Goal: Check status: Check status

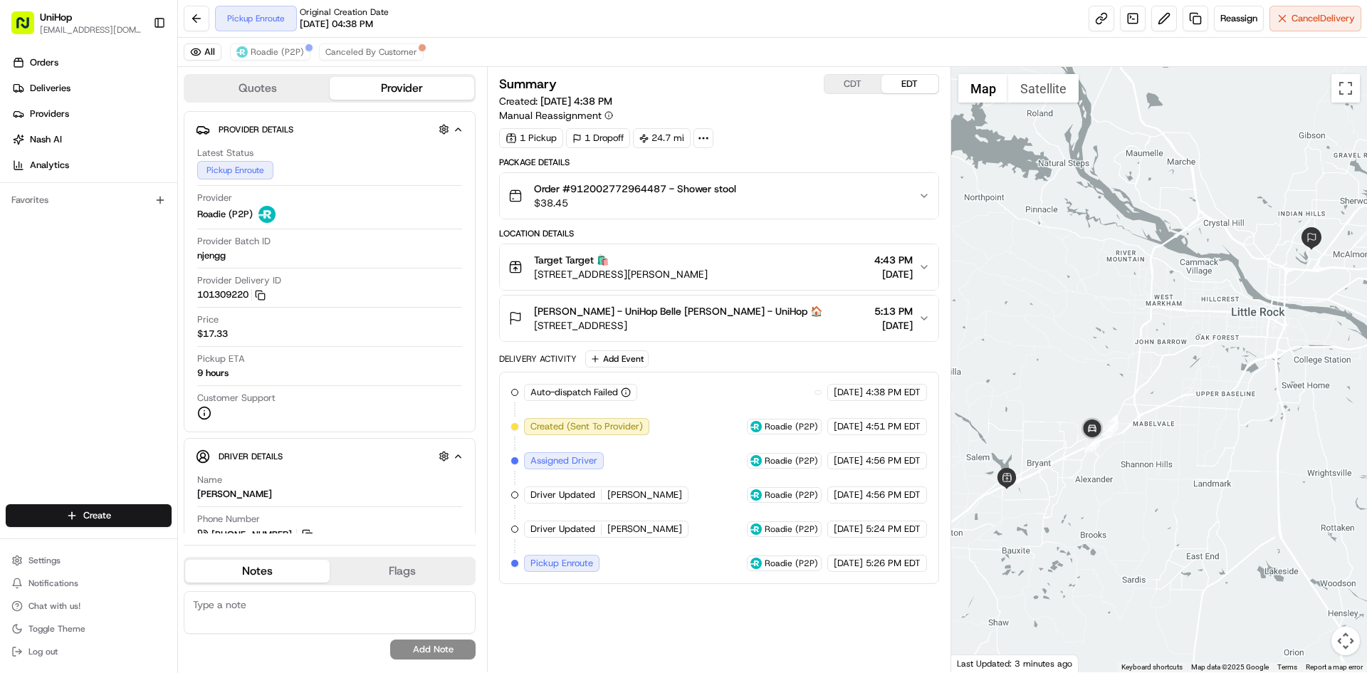
drag, startPoint x: 718, startPoint y: 273, endPoint x: 530, endPoint y: 278, distance: 188.0
click at [530, 278] on div "Target Target 🛍️ 7377 Alcoa Rd, Bryant, AR 72022, USA 4:43 PM Aug 17 2025" at bounding box center [712, 267] width 409 height 28
drag, startPoint x: 573, startPoint y: 189, endPoint x: 666, endPoint y: 193, distance: 93.3
click at [666, 193] on span "Order #912002772964487 - Shower stool" at bounding box center [635, 189] width 202 height 14
copy span "912002772964487"
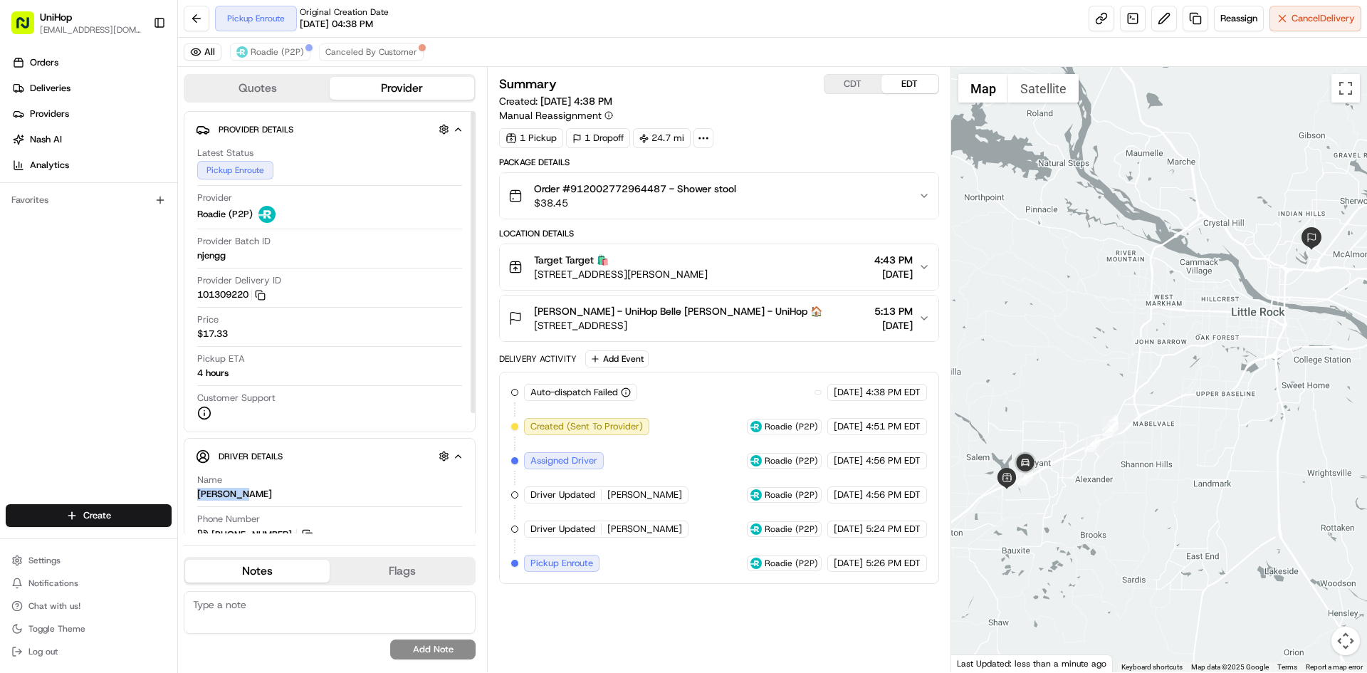
drag, startPoint x: 238, startPoint y: 493, endPoint x: 443, endPoint y: 434, distance: 213.2
click at [194, 491] on div "Driver Details Hidden ( 7 ) Name Roosevelt H. Phone Number +1 817 946 0966 Note…" at bounding box center [330, 568] width 292 height 261
copy div "Roosevelt"
drag, startPoint x: 535, startPoint y: 261, endPoint x: 564, endPoint y: 263, distance: 28.6
click at [564, 263] on span "Target Target 🛍️" at bounding box center [571, 260] width 75 height 14
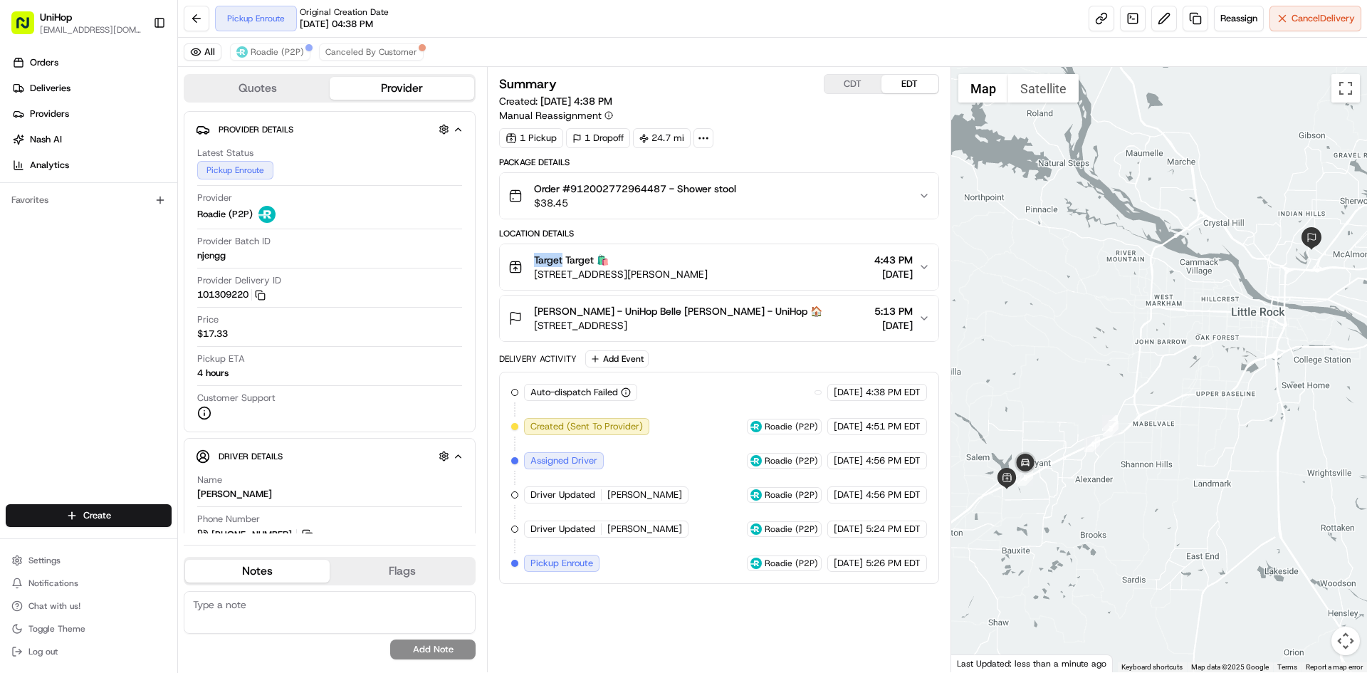
copy span "Target"
drag, startPoint x: 531, startPoint y: 309, endPoint x: 606, endPoint y: 313, distance: 75.6
click at [606, 313] on div "Belle L. McGhee - UniHop Belle L. McGhee - UniHop 🏠 11 Heritage Park Cir, North…" at bounding box center [665, 318] width 314 height 28
copy span "Belle L. McGhee"
drag, startPoint x: 572, startPoint y: 186, endPoint x: 743, endPoint y: 190, distance: 170.9
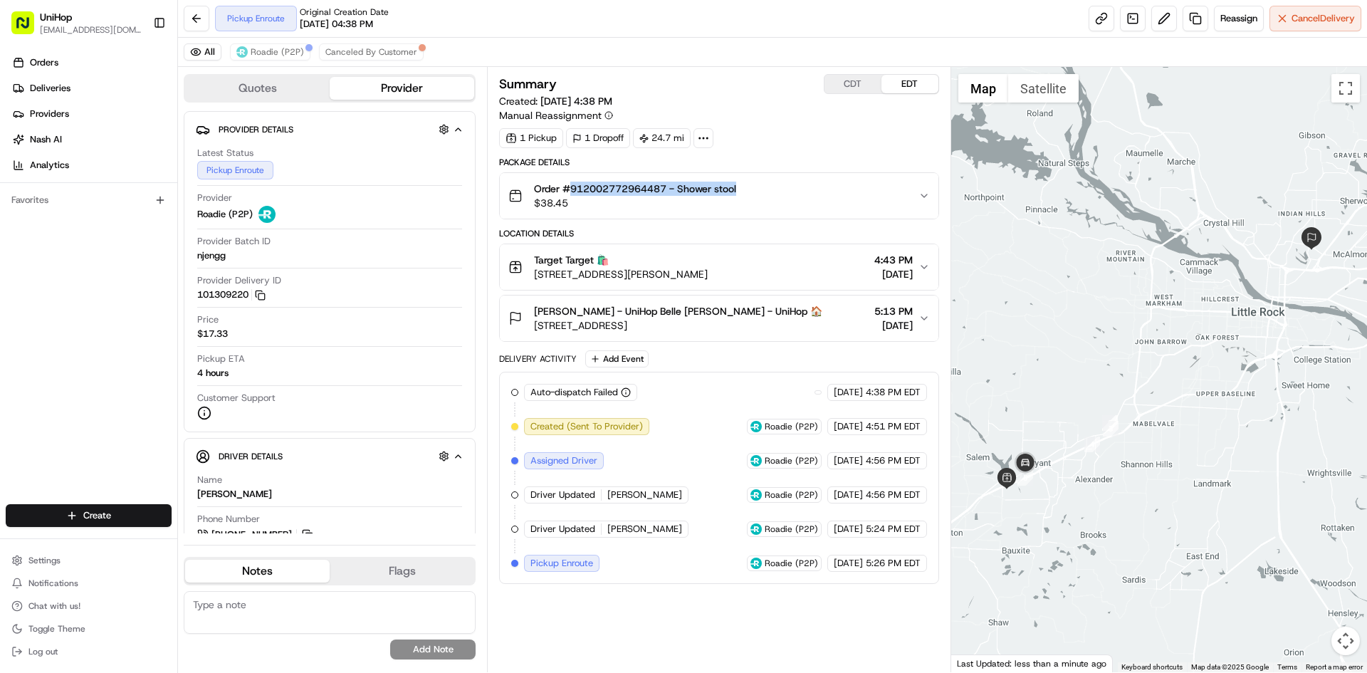
click at [743, 190] on div "Order #912002772964487 - Shower stool $38.45" at bounding box center [712, 196] width 409 height 28
copy span "912002772964487 - Shower stool"
click at [16, 348] on div "Orders Deliveries Providers Nash AI Analytics Favorites" at bounding box center [88, 279] width 177 height 467
drag, startPoint x: 710, startPoint y: 273, endPoint x: 535, endPoint y: 277, distance: 175.2
click at [535, 277] on div "Target Target 🛍️ 7377 Alcoa Rd, Bryant, AR 72022, USA 4:43 PM Aug 17 2025" at bounding box center [712, 267] width 409 height 28
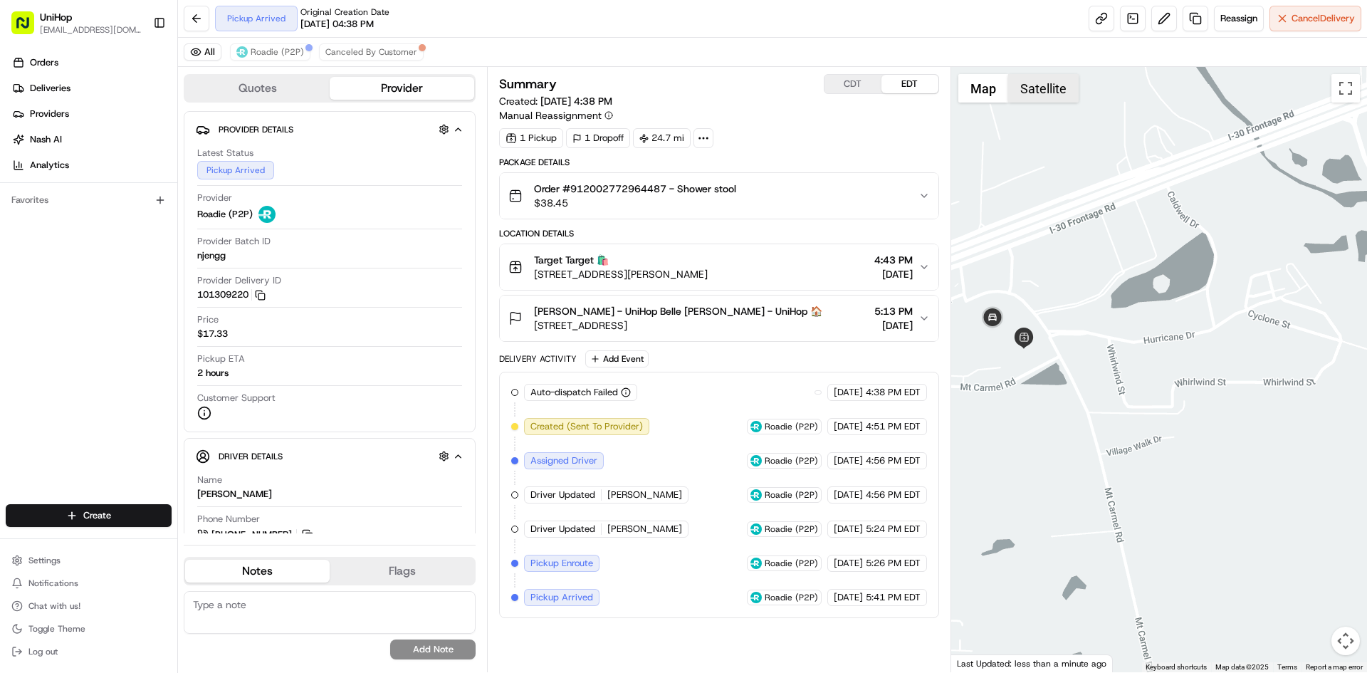
click at [1023, 87] on button "Satellite" at bounding box center [1043, 88] width 70 height 28
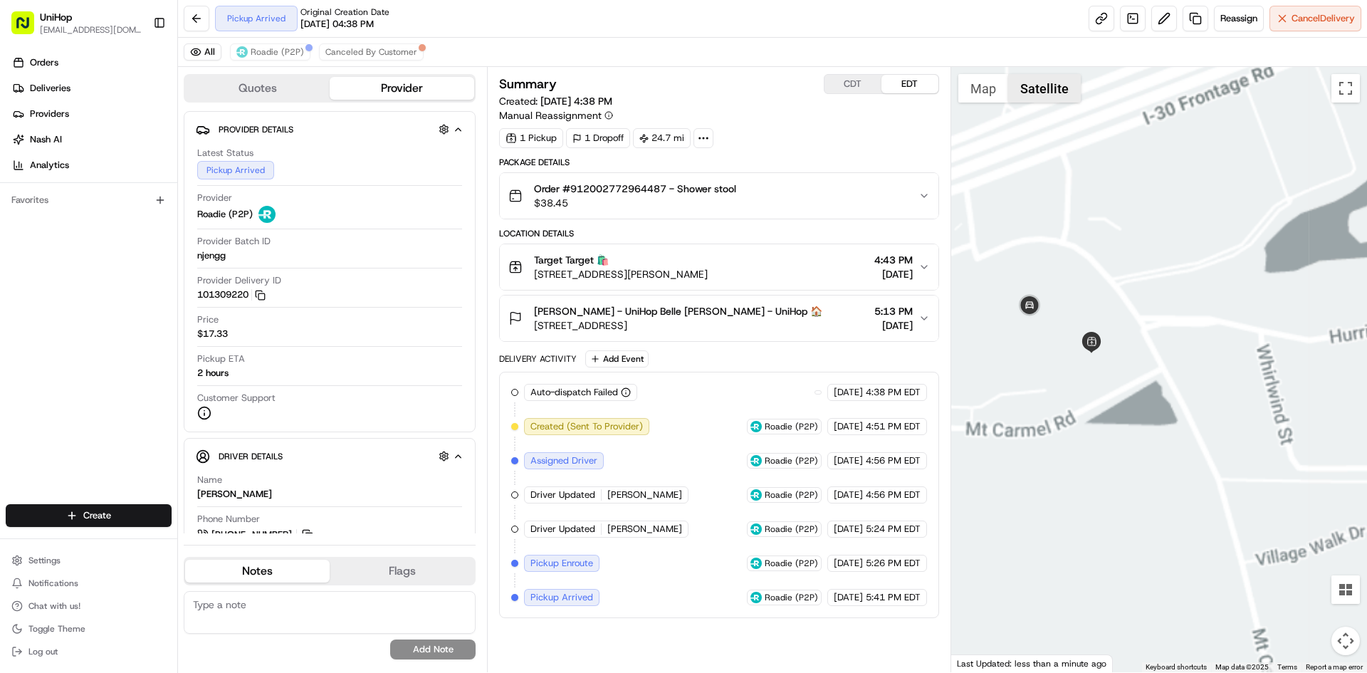
click at [1064, 85] on button "Satellite" at bounding box center [1044, 88] width 73 height 28
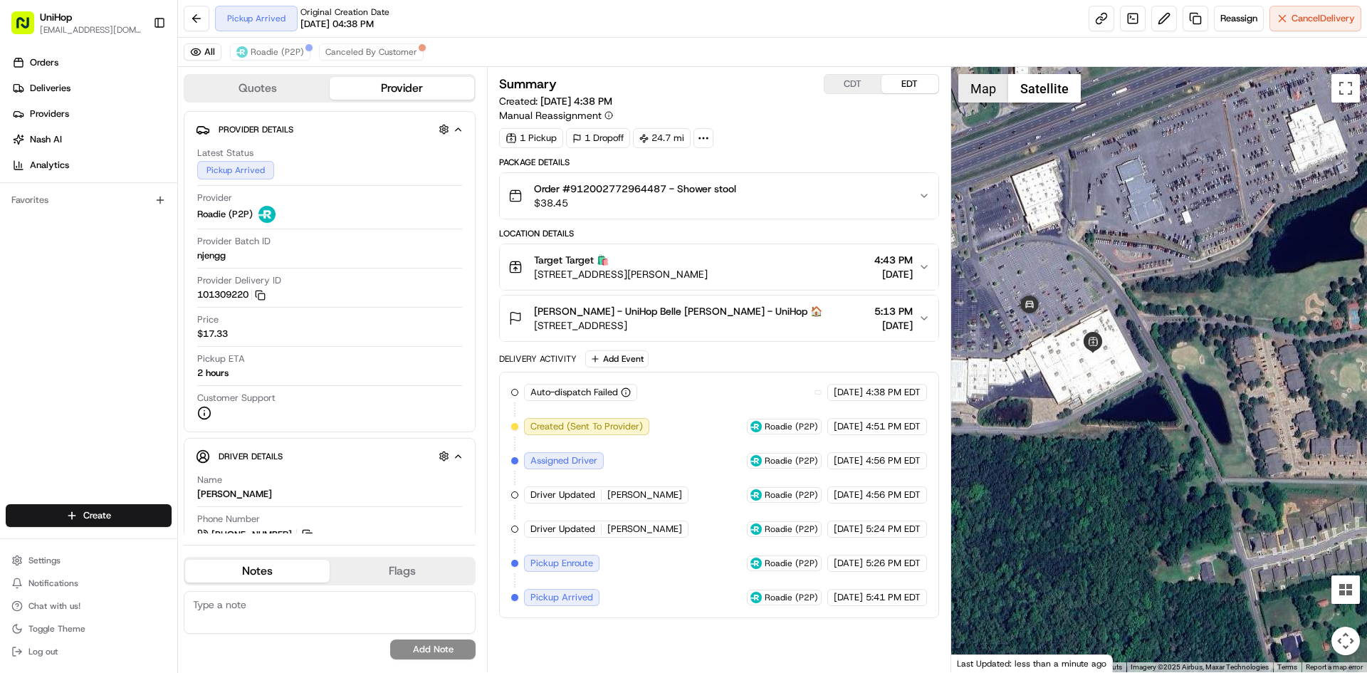
click at [979, 78] on button "Map" at bounding box center [983, 88] width 50 height 28
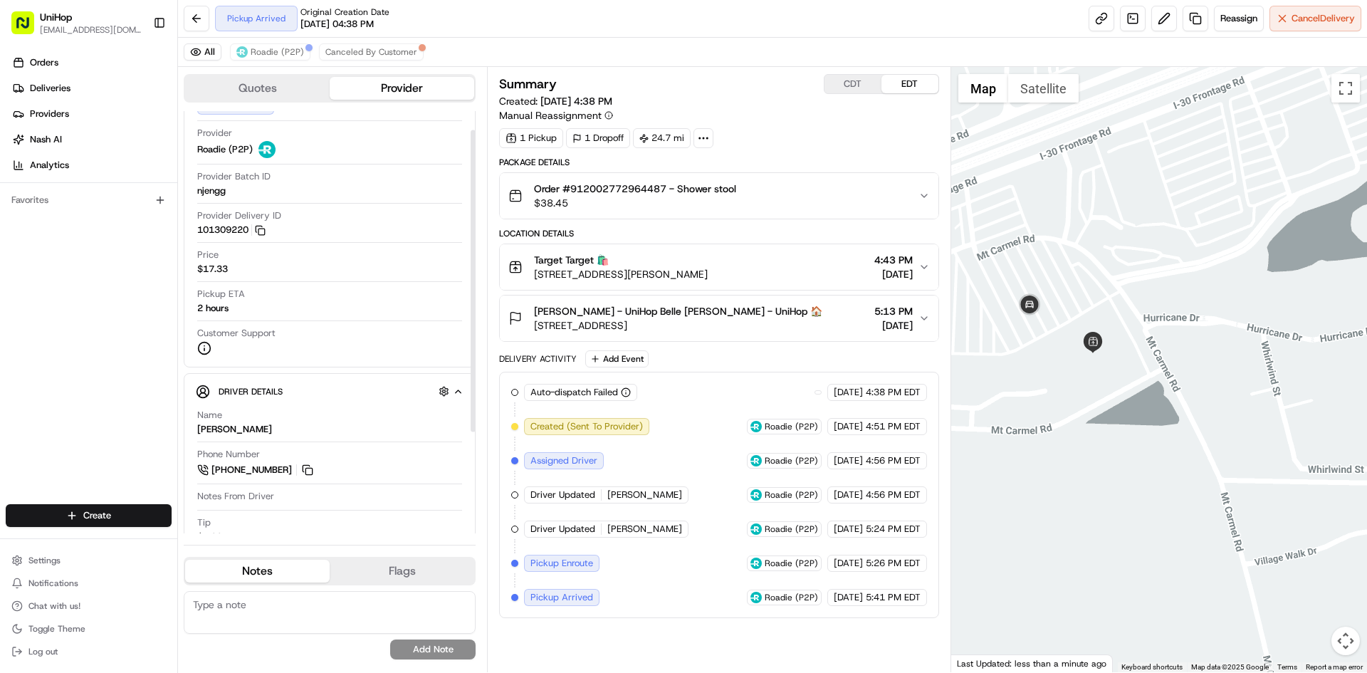
scroll to position [71, 0]
click at [305, 460] on button at bounding box center [308, 464] width 16 height 16
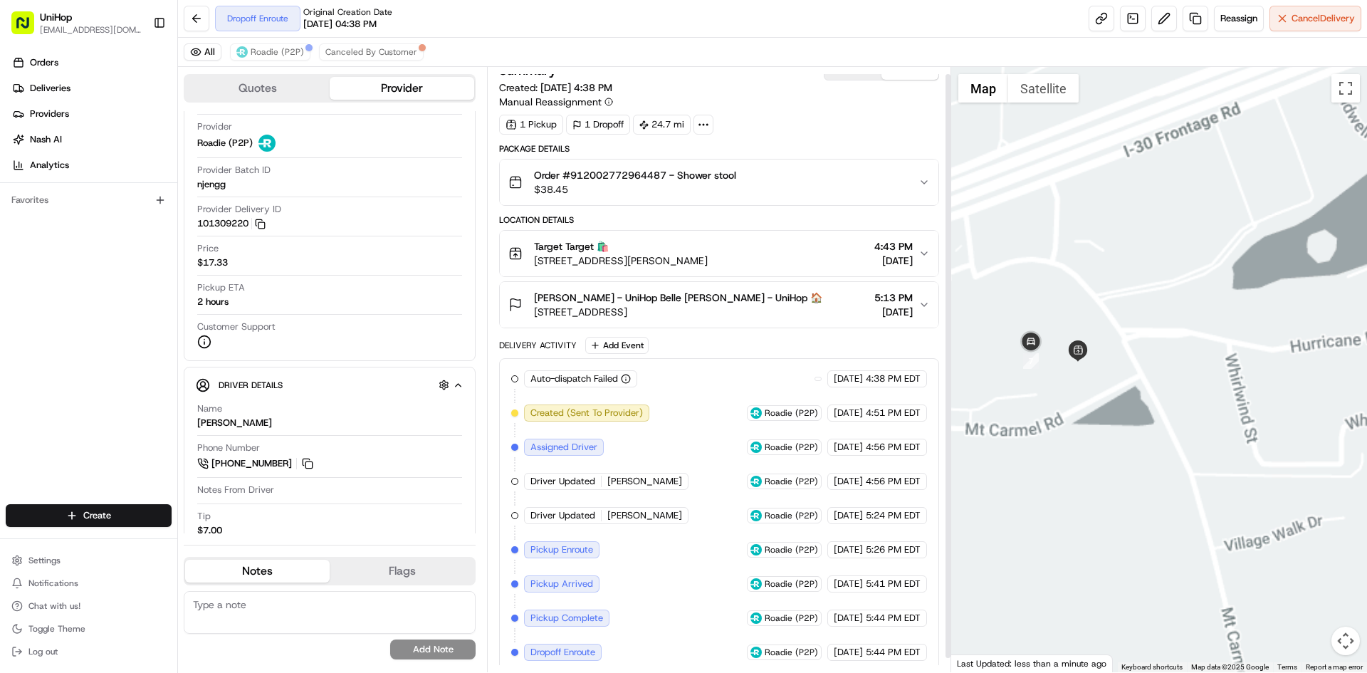
scroll to position [21, 0]
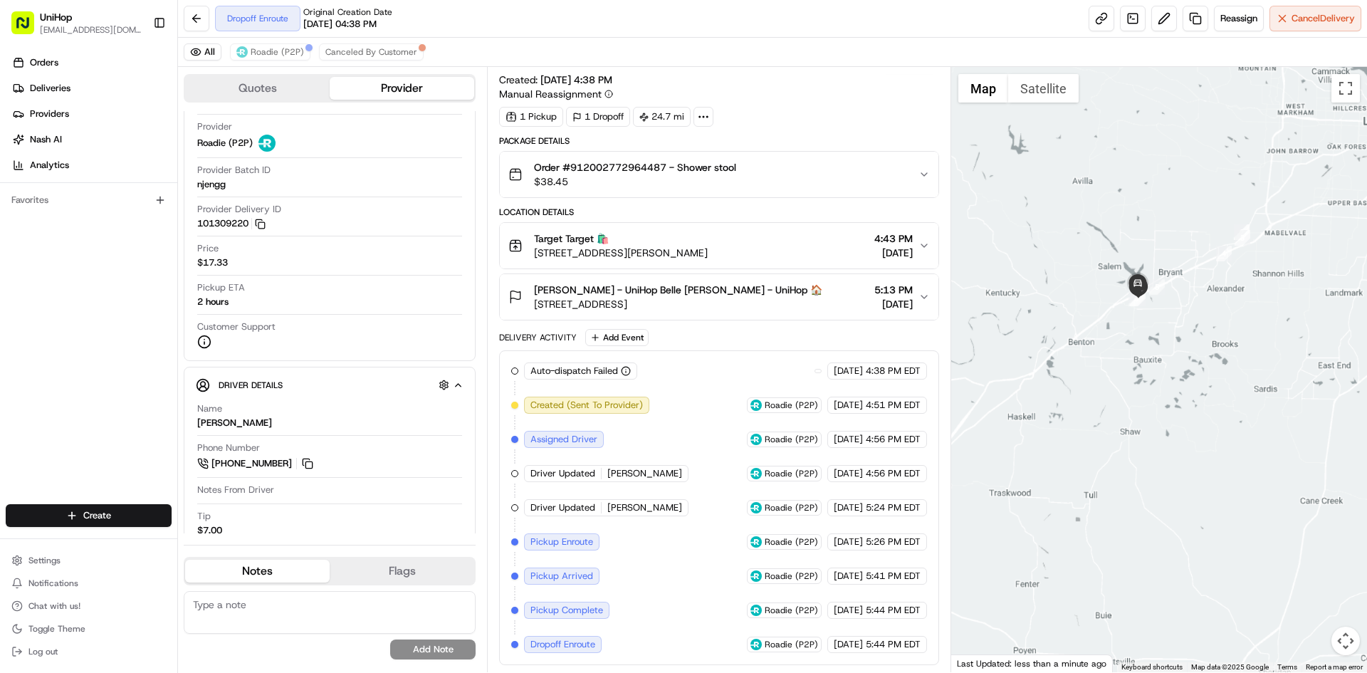
drag, startPoint x: 1192, startPoint y: 285, endPoint x: 1179, endPoint y: 298, distance: 17.6
click at [1179, 298] on div at bounding box center [1159, 369] width 416 height 605
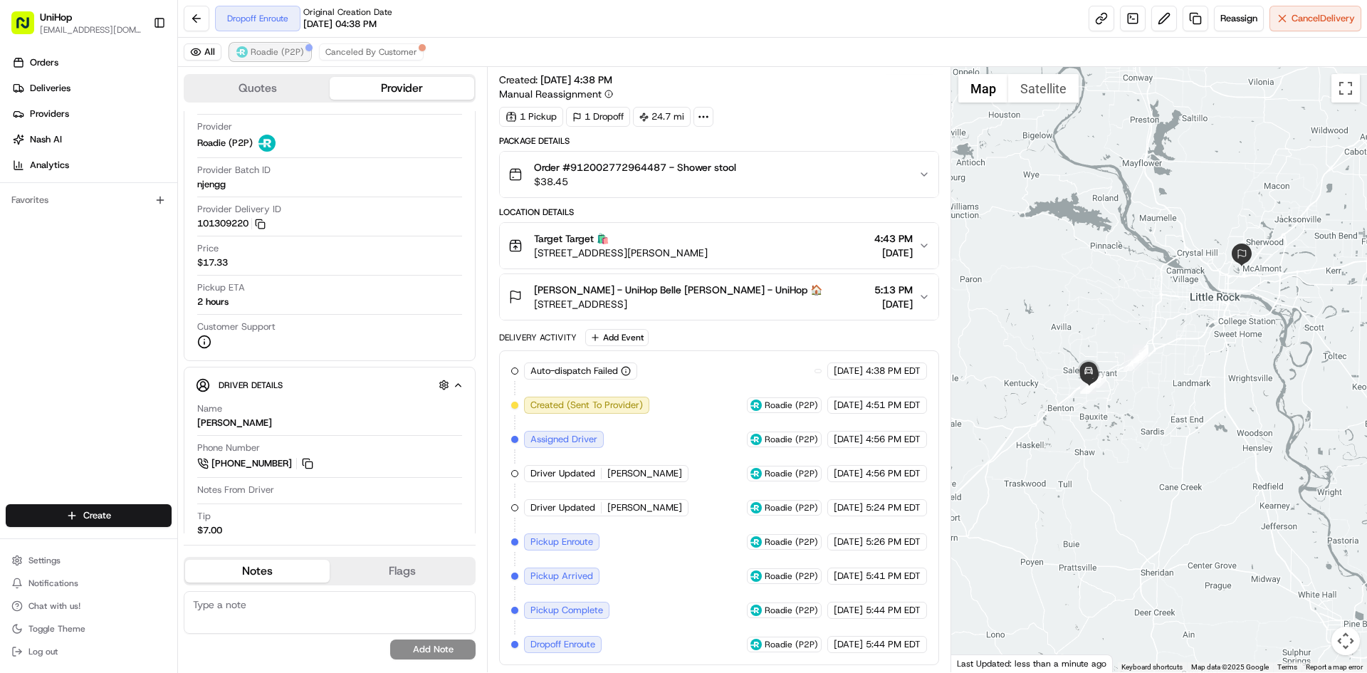
click at [272, 54] on span "Roadie (P2P)" at bounding box center [277, 51] width 53 height 11
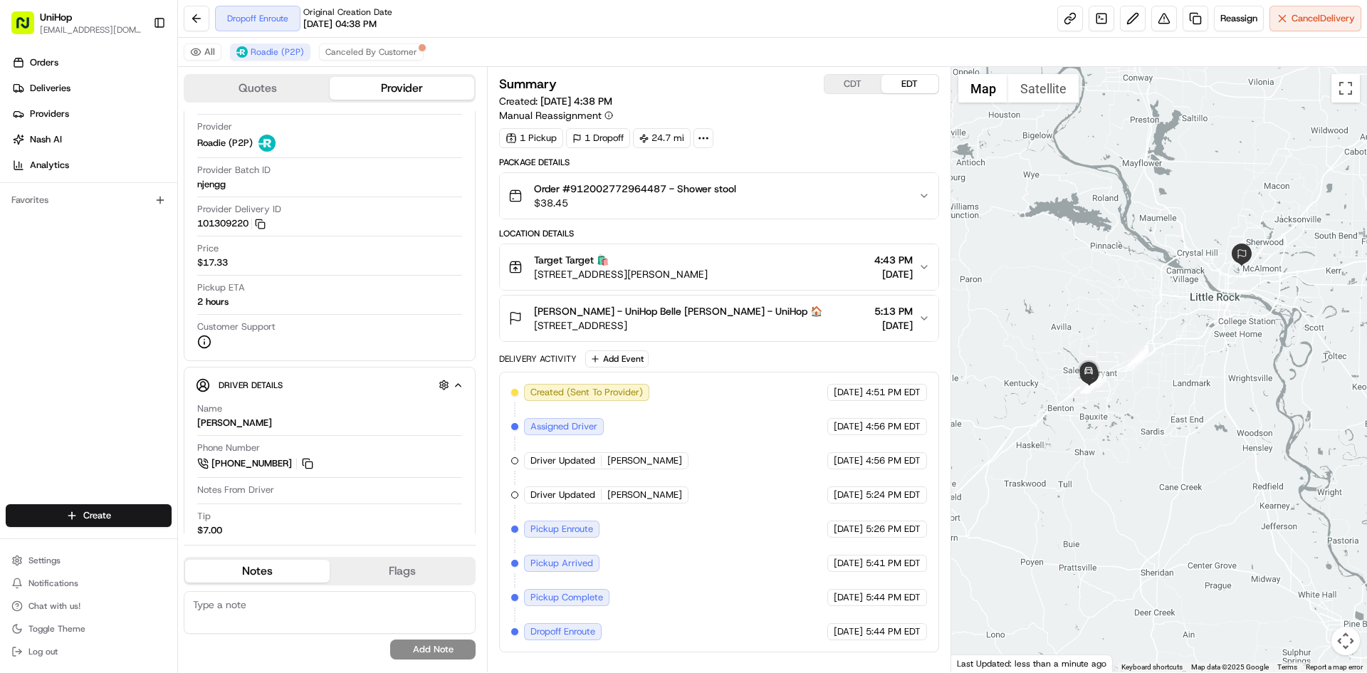
click at [55, 328] on div "Orders Deliveries Providers Nash AI Analytics Favorites" at bounding box center [88, 279] width 177 height 467
click at [66, 364] on div "Orders Deliveries Providers Nash AI Analytics Favorites" at bounding box center [88, 279] width 177 height 467
click at [73, 372] on div "Orders Deliveries Providers Nash AI Analytics Favorites" at bounding box center [88, 279] width 177 height 467
click at [103, 364] on div "Orders Deliveries Providers Nash AI Analytics Favorites" at bounding box center [88, 279] width 177 height 467
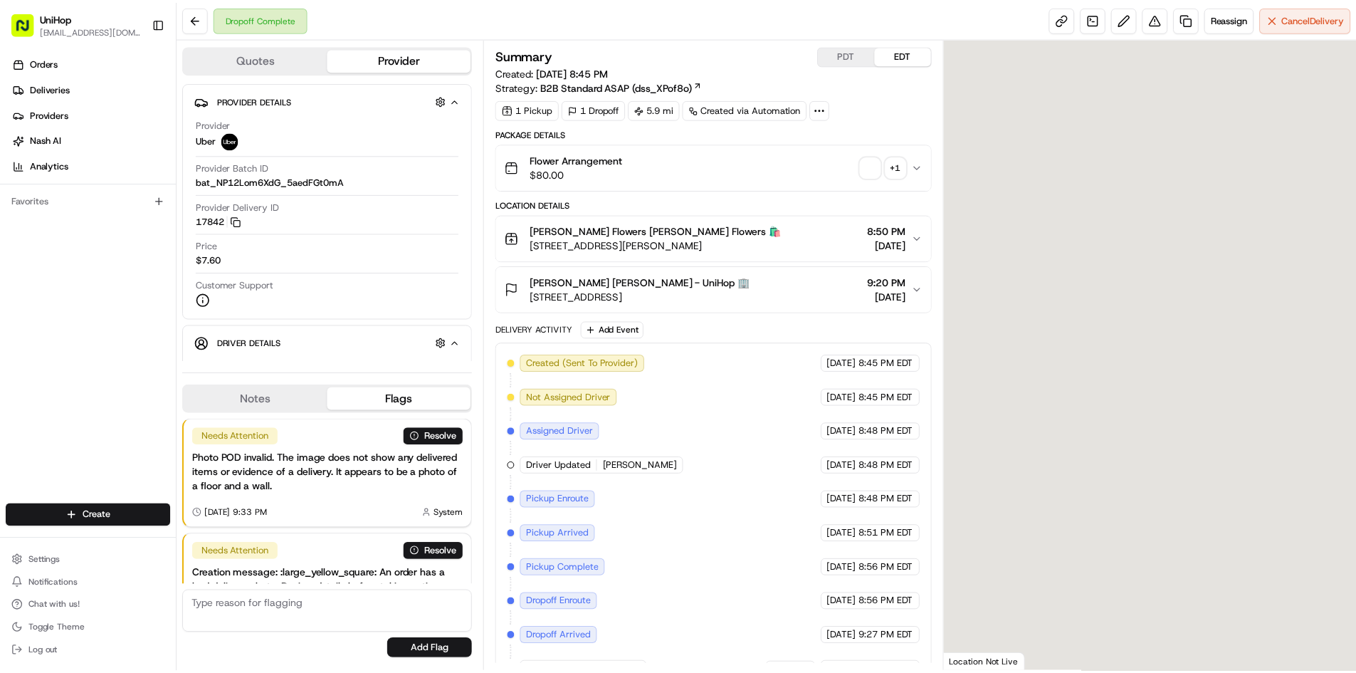
scroll to position [84, 0]
